Goal: Participate in discussion: Engage in conversation with other users on a specific topic

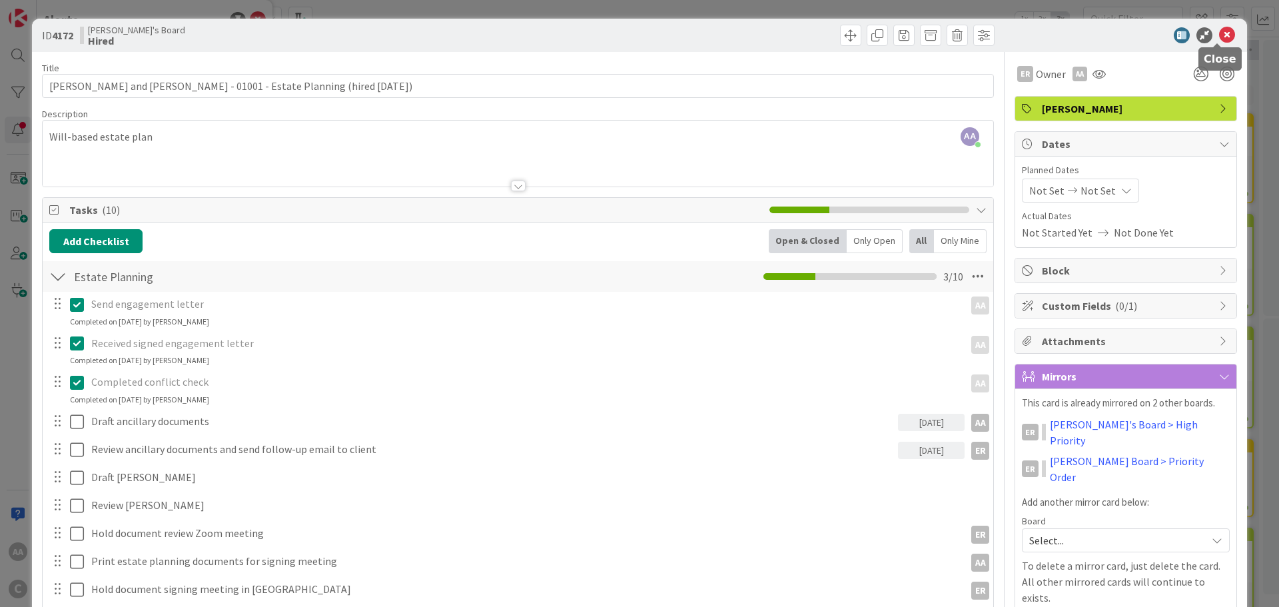
click at [1220, 37] on icon at bounding box center [1227, 35] width 16 height 16
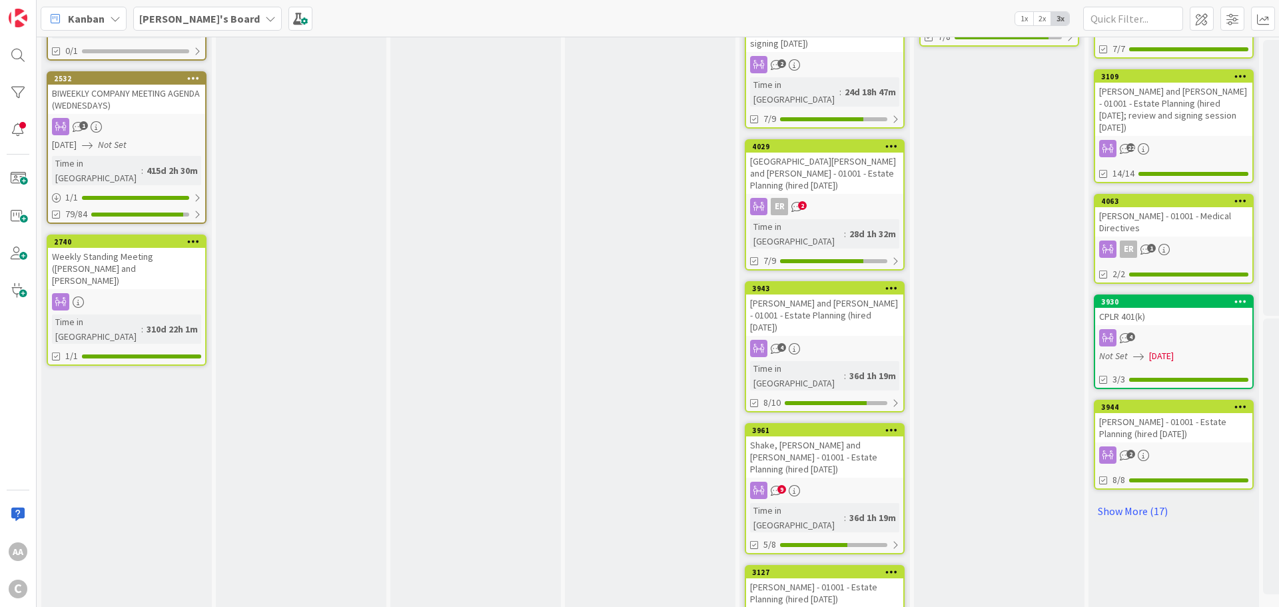
scroll to position [708, 0]
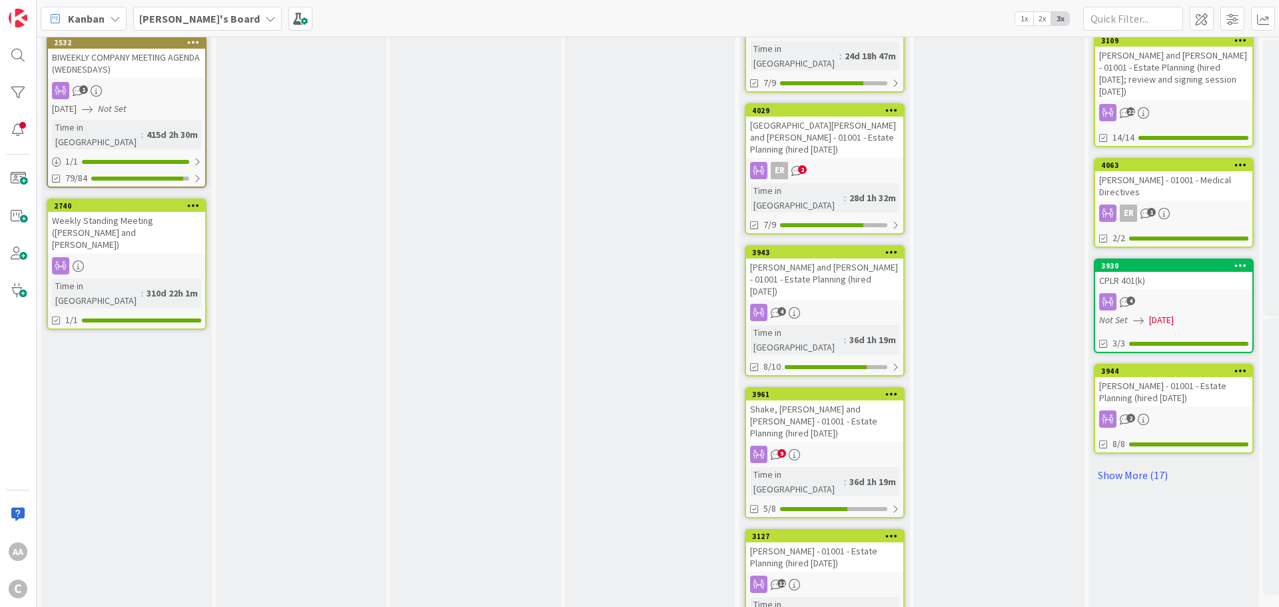
click at [842, 542] on div "[PERSON_NAME] - 01001 - Estate Planning (hired [DATE])" at bounding box center [824, 556] width 157 height 29
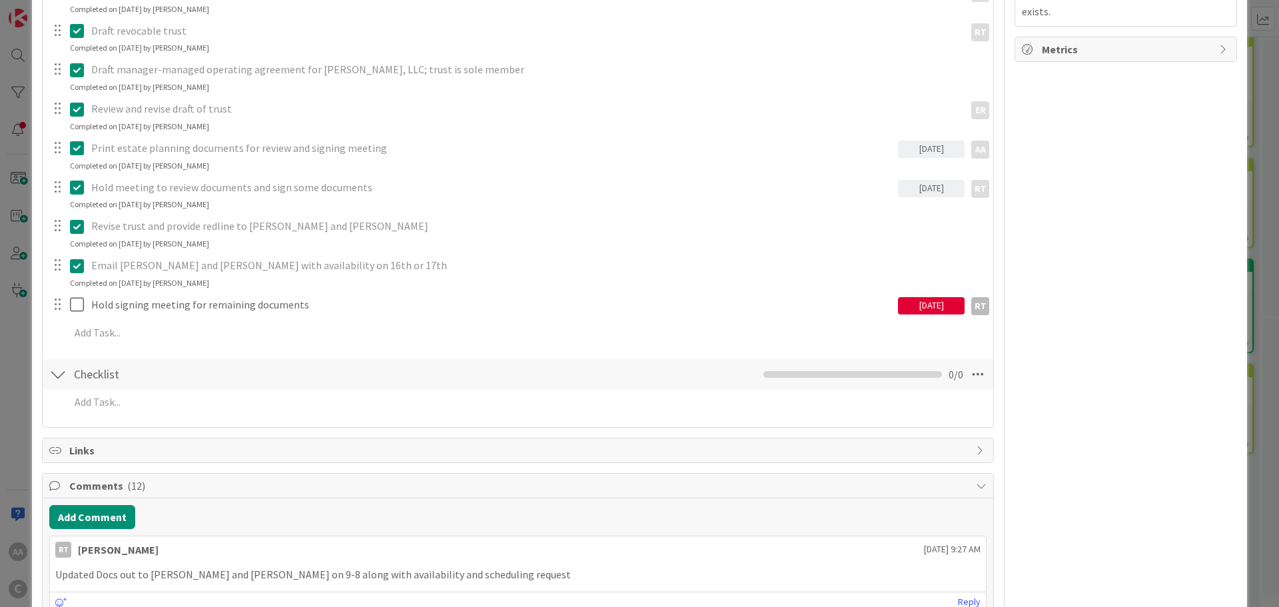
scroll to position [600, 0]
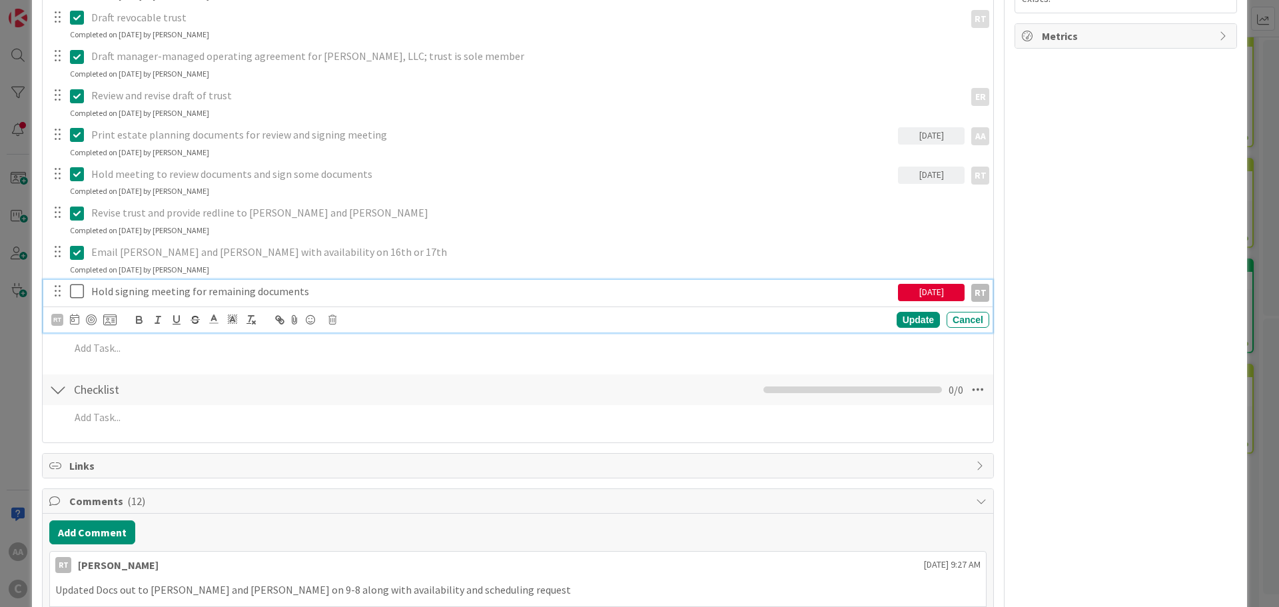
click at [77, 290] on icon at bounding box center [77, 291] width 14 height 16
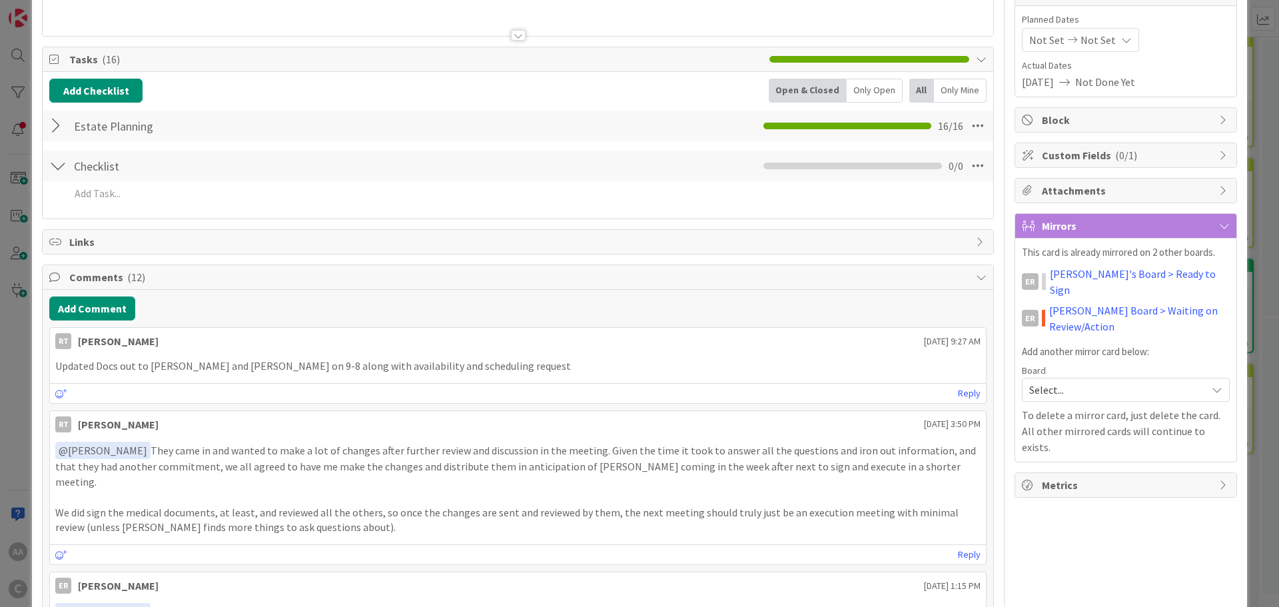
scroll to position [133, 0]
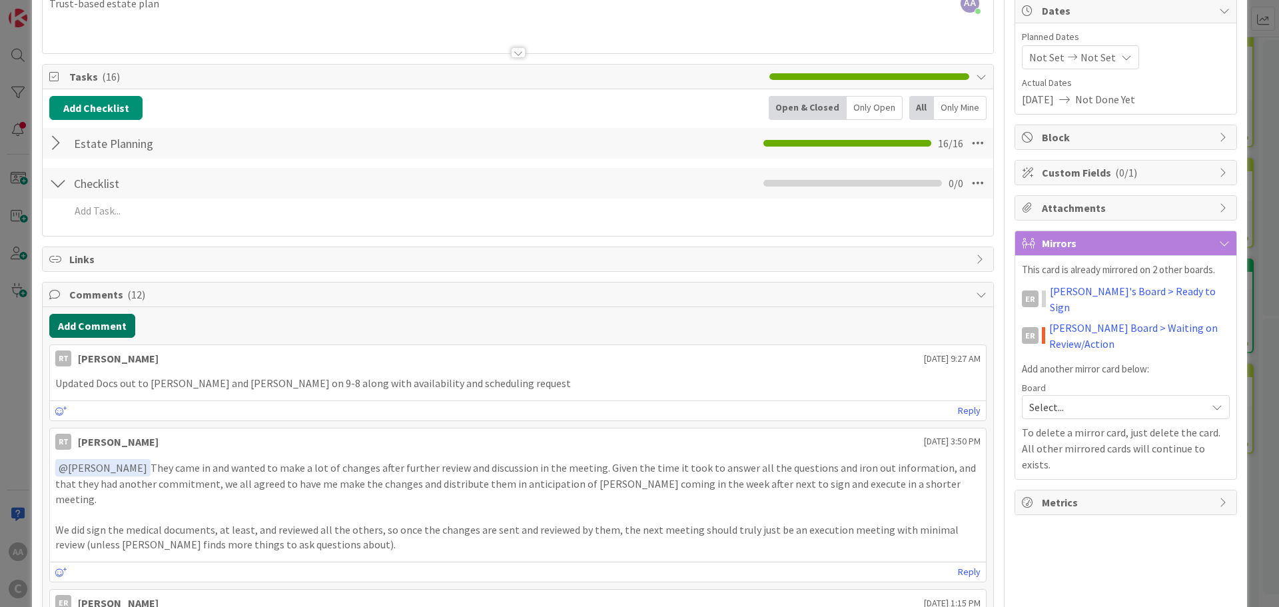
click at [101, 326] on button "Add Comment" at bounding box center [92, 326] width 86 height 24
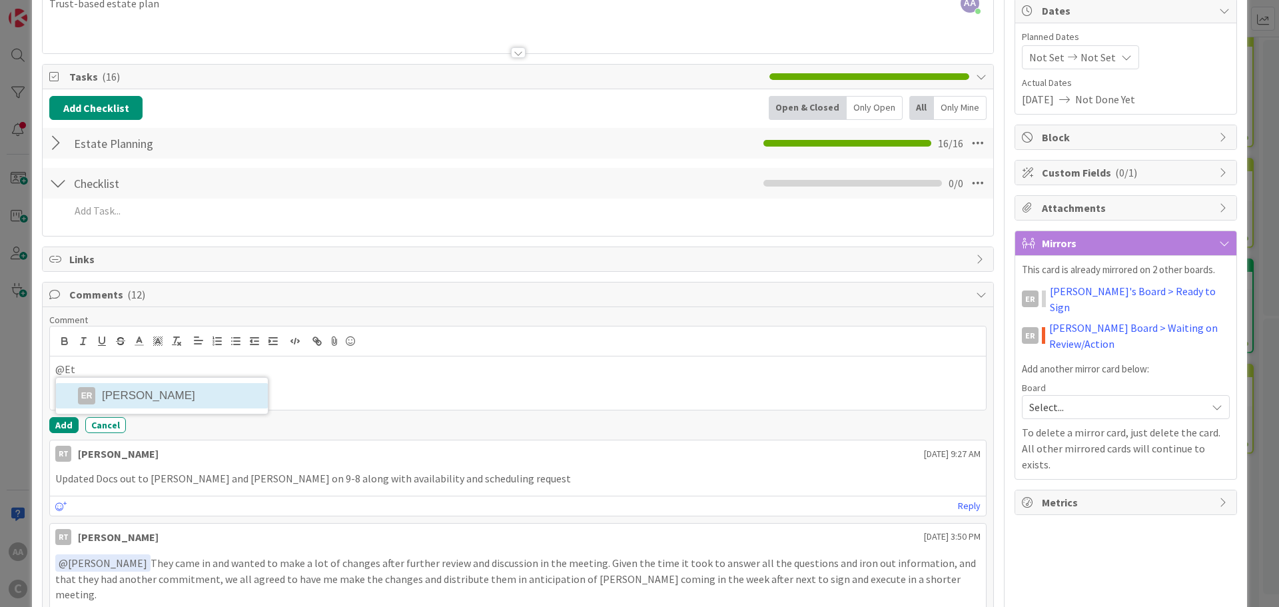
click at [188, 397] on li "ER [PERSON_NAME]" at bounding box center [162, 395] width 212 height 25
click at [244, 395] on li "RT [PERSON_NAME]" at bounding box center [237, 396] width 212 height 25
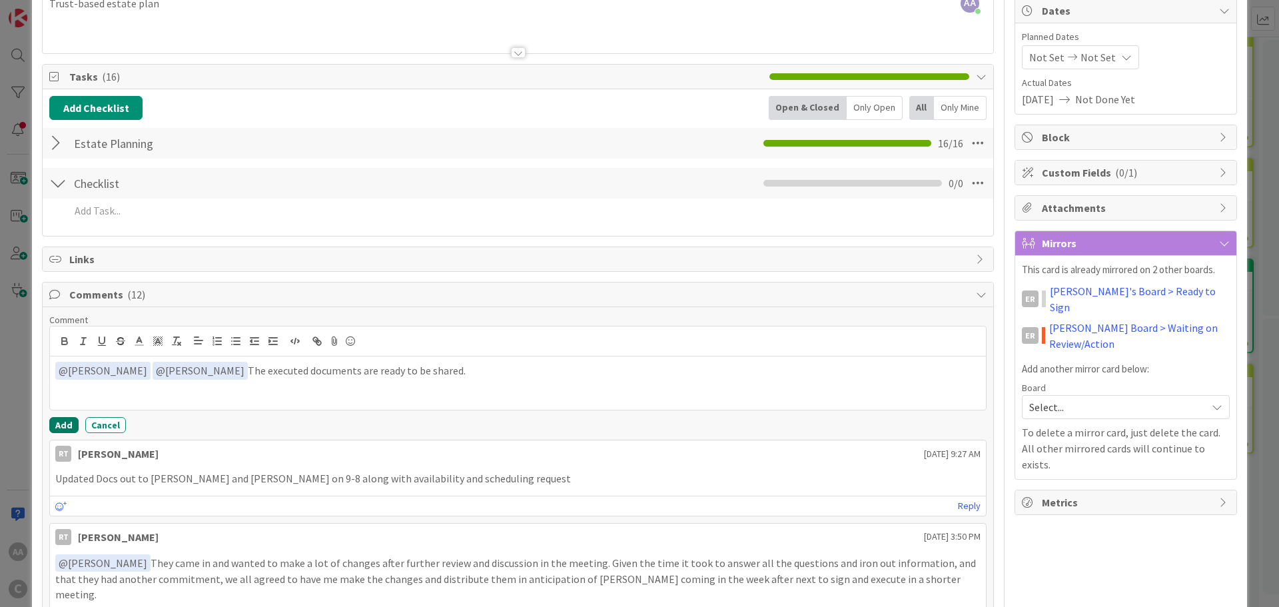
click at [65, 429] on button "Add" at bounding box center [63, 425] width 29 height 16
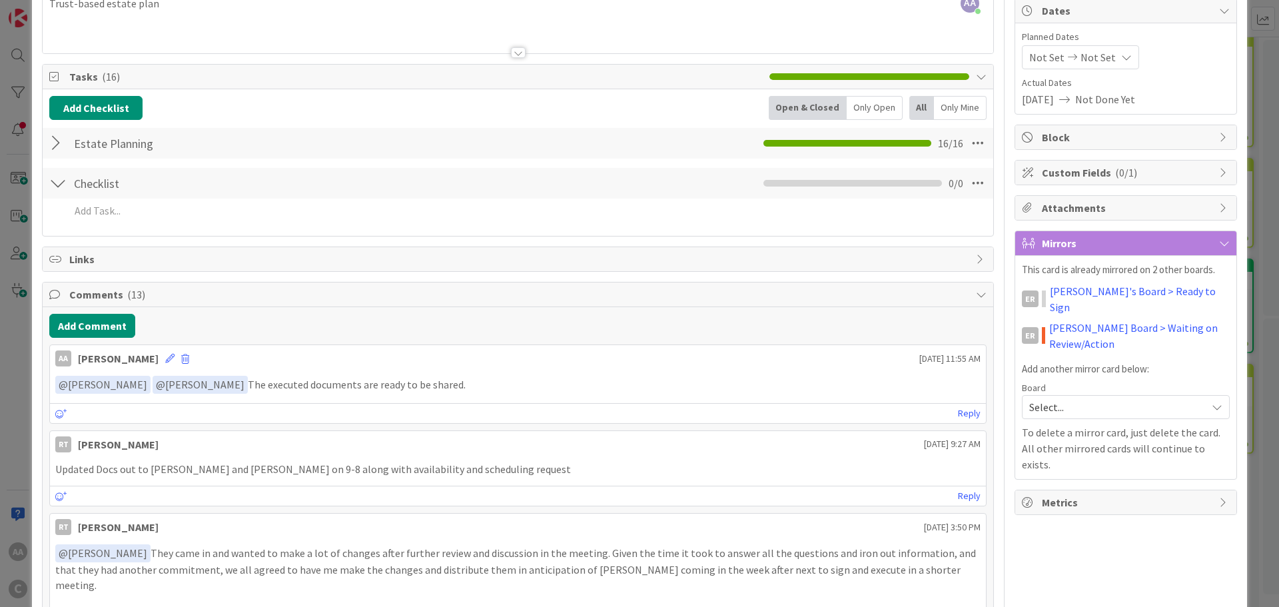
scroll to position [0, 0]
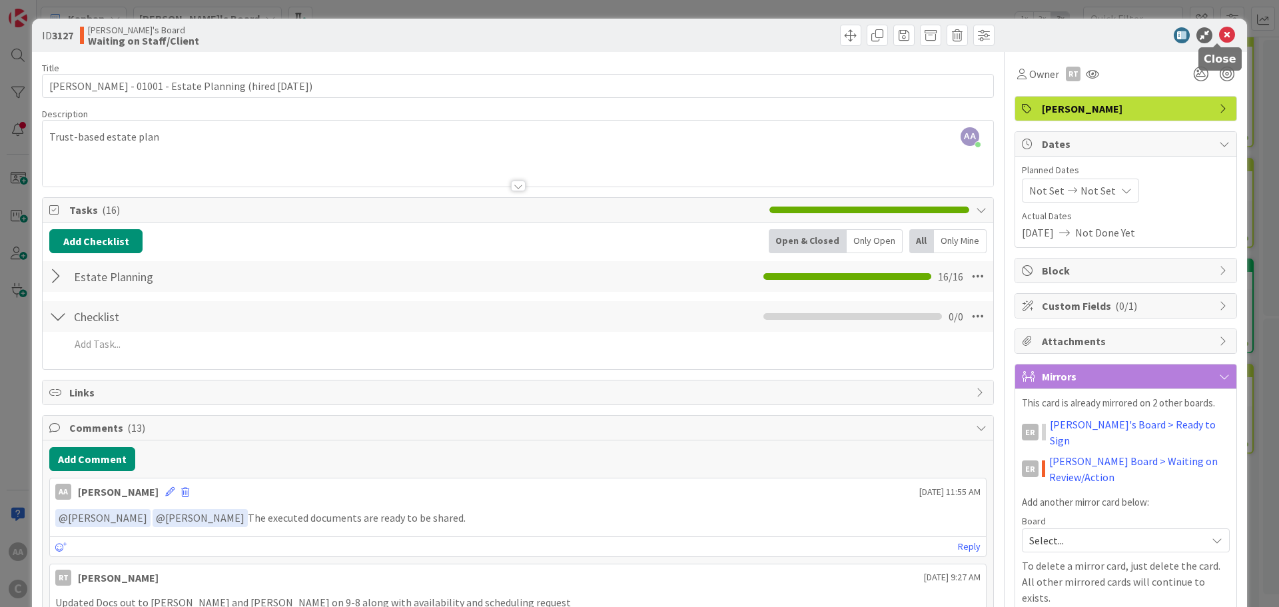
click at [1219, 34] on icon at bounding box center [1227, 35] width 16 height 16
